Goal: Information Seeking & Learning: Learn about a topic

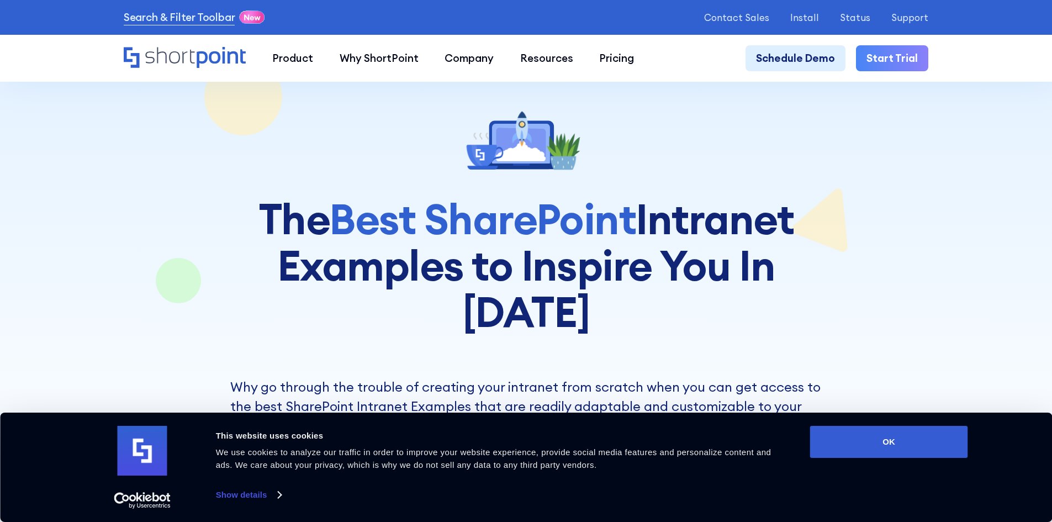
scroll to position [55, 0]
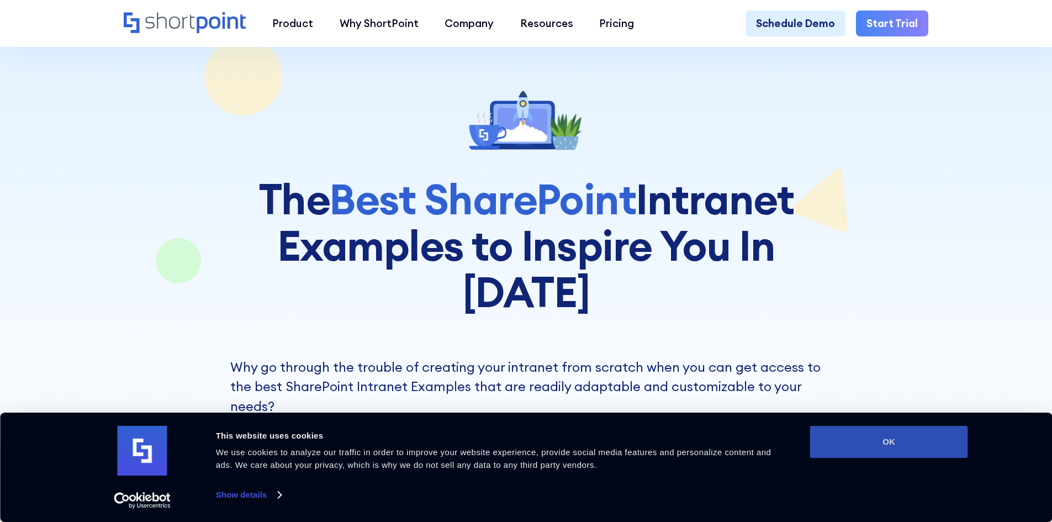
click at [904, 446] on button "OK" at bounding box center [889, 442] width 158 height 32
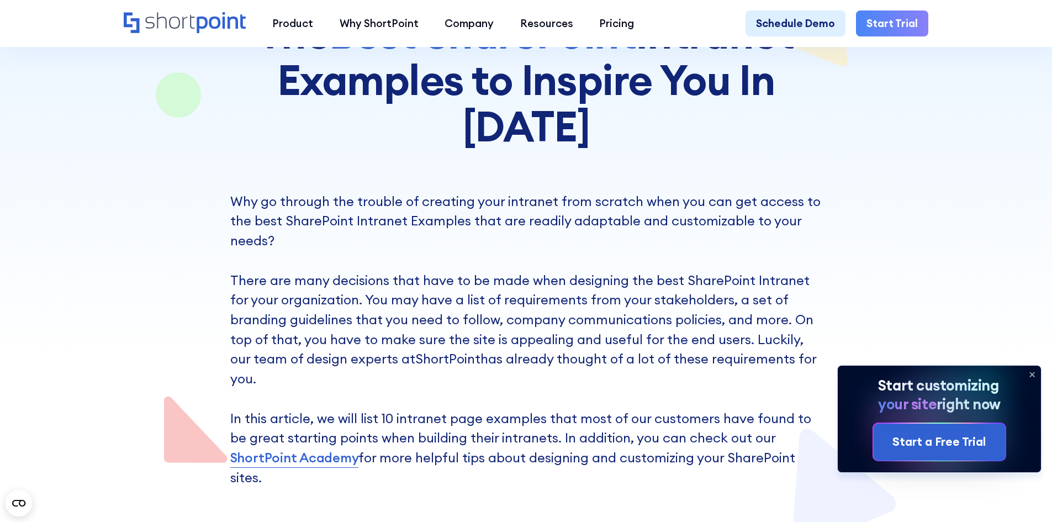
scroll to position [0, 0]
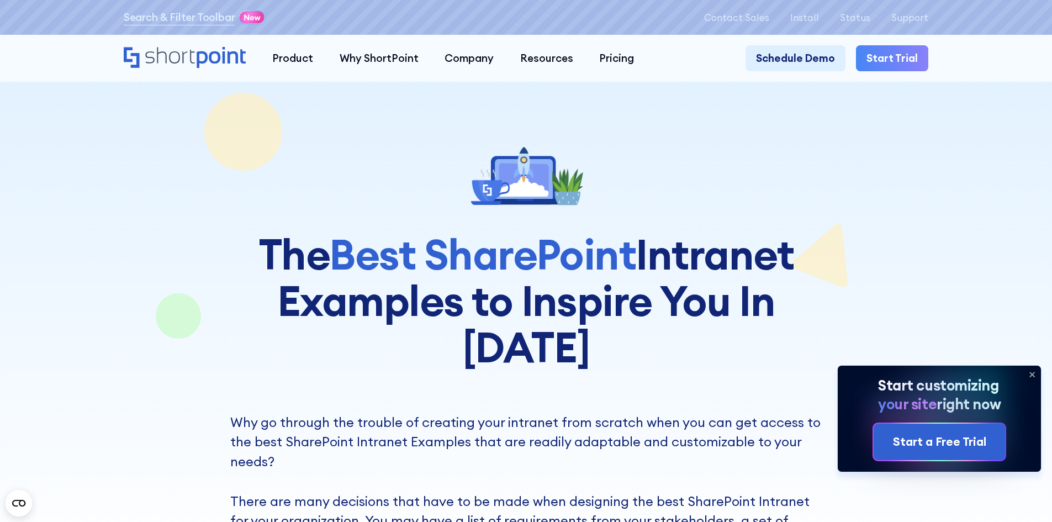
click at [1029, 372] on icon at bounding box center [1032, 374] width 18 height 18
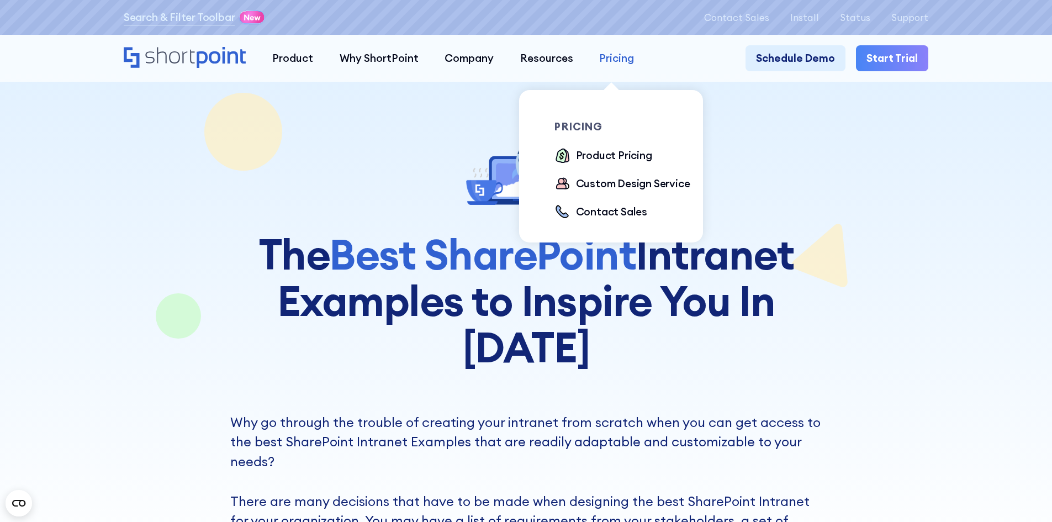
click at [619, 58] on div "Pricing" at bounding box center [616, 58] width 35 height 16
click at [602, 161] on div "Product Pricing" at bounding box center [614, 155] width 76 height 16
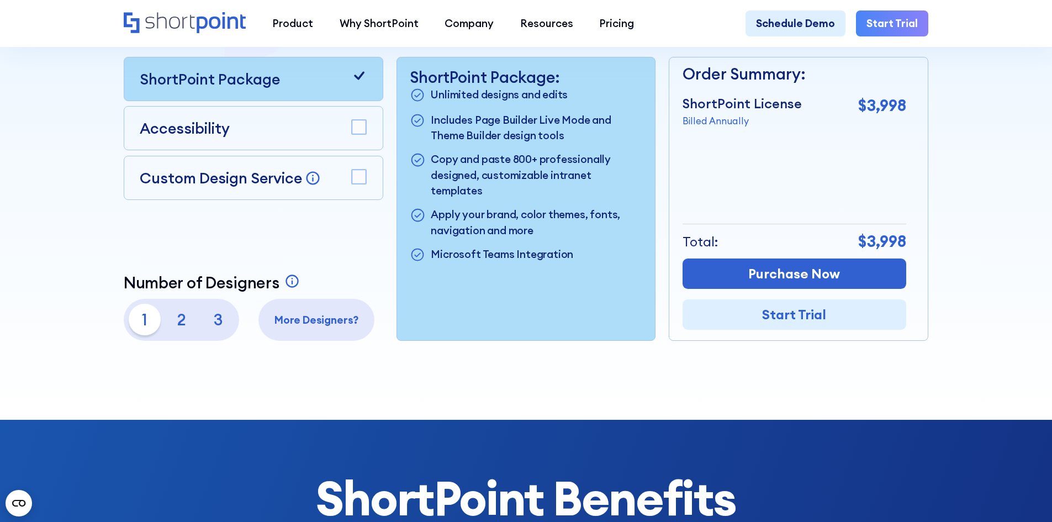
scroll to position [221, 0]
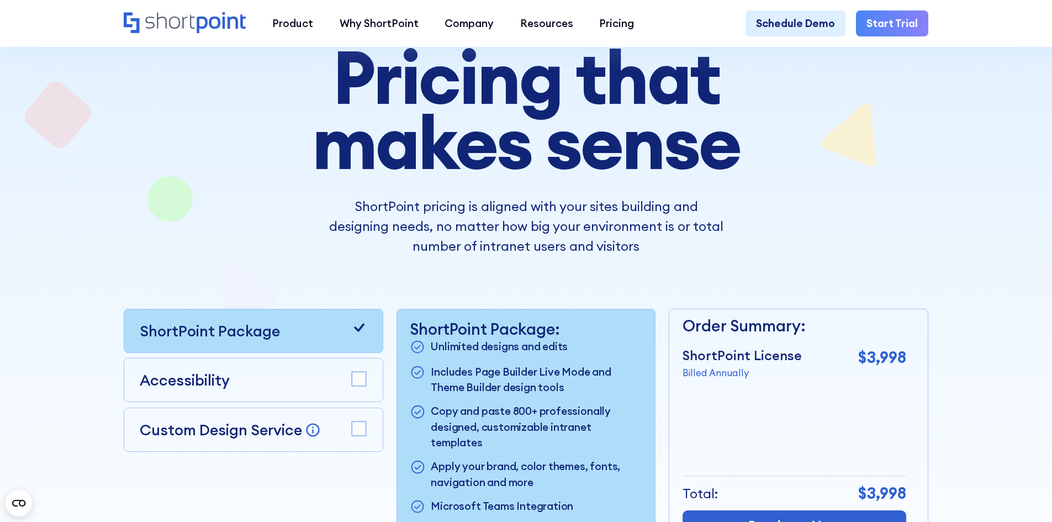
drag, startPoint x: 983, startPoint y: 304, endPoint x: 982, endPoint y: 278, distance: 26.0
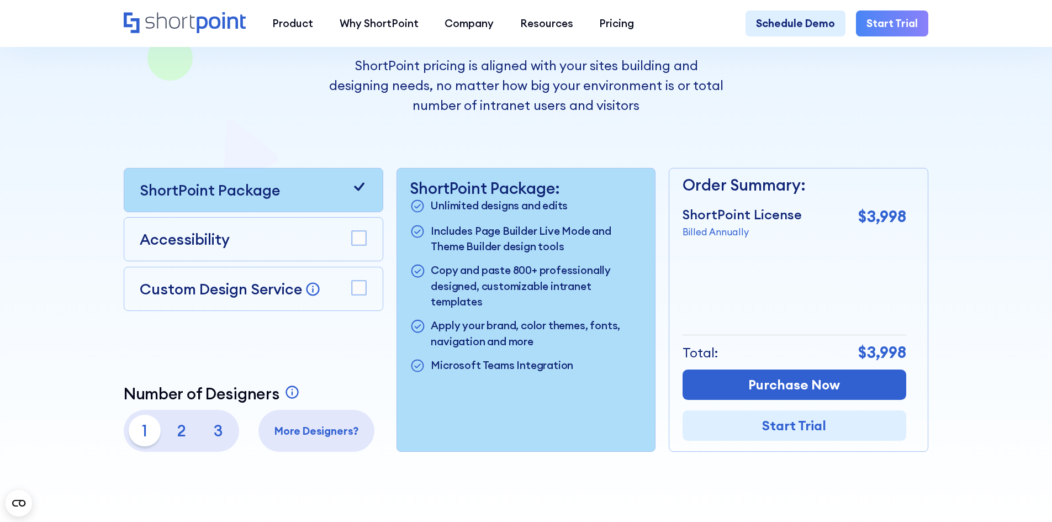
scroll to position [272, 0]
